Goal: Entertainment & Leisure: Consume media (video, audio)

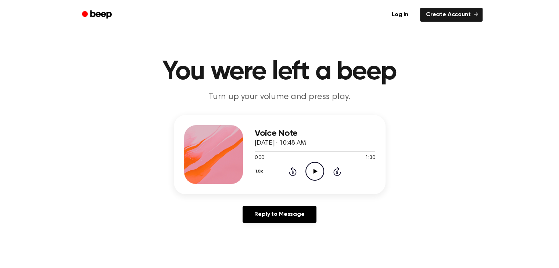
click at [310, 172] on icon "Play Audio" at bounding box center [314, 171] width 19 height 19
click at [307, 170] on icon "Play Audio" at bounding box center [314, 171] width 19 height 19
click at [315, 172] on icon at bounding box center [316, 171] width 4 height 5
click at [308, 171] on icon "Pause Audio" at bounding box center [314, 171] width 19 height 19
click at [310, 169] on icon "Play Audio" at bounding box center [314, 171] width 19 height 19
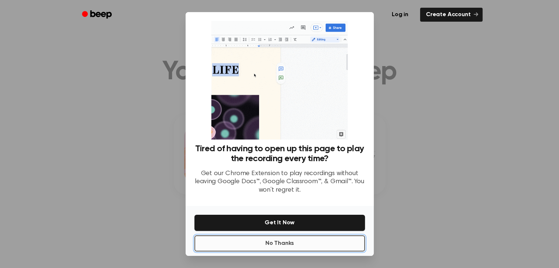
click at [300, 244] on button "No Thanks" at bounding box center [279, 244] width 171 height 16
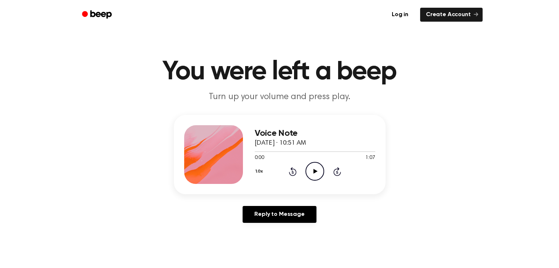
click at [309, 167] on icon "Play Audio" at bounding box center [314, 171] width 19 height 19
